Goal: Find specific page/section: Find specific page/section

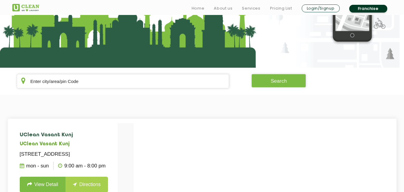
scroll to position [78, 0]
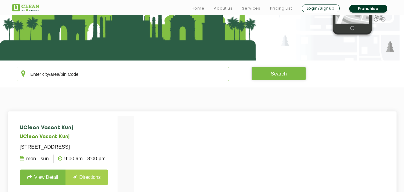
click at [103, 72] on input "text" at bounding box center [123, 74] width 212 height 14
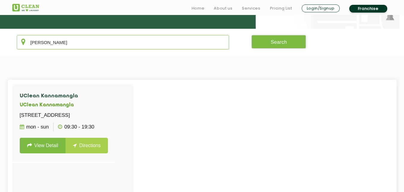
scroll to position [110, 0]
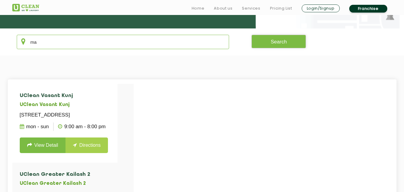
type input "m"
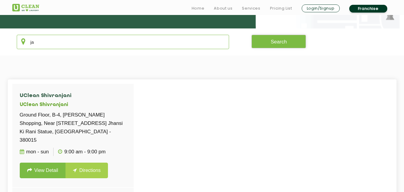
type input "j"
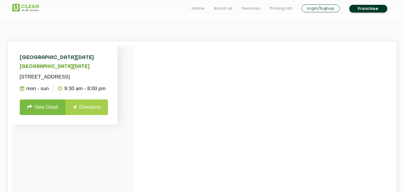
scroll to position [157, 0]
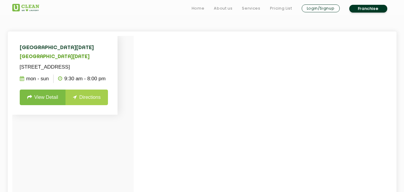
type input "[DATE] p"
click at [53, 105] on link "View Detail" at bounding box center [43, 97] width 46 height 16
